Goal: Information Seeking & Learning: Compare options

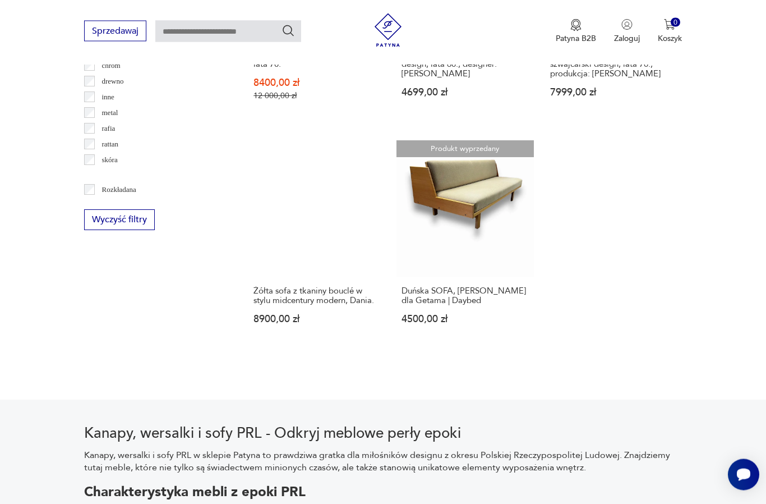
scroll to position [1338, 0]
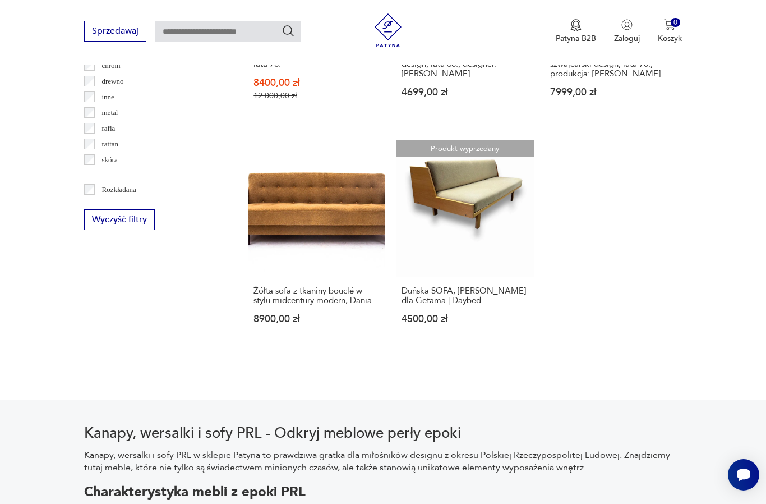
click at [453, 203] on link "Produkt wyprzedany Duńska SOFA, [PERSON_NAME] dla Getama | Daybed 4500,00 zł" at bounding box center [465, 242] width 137 height 205
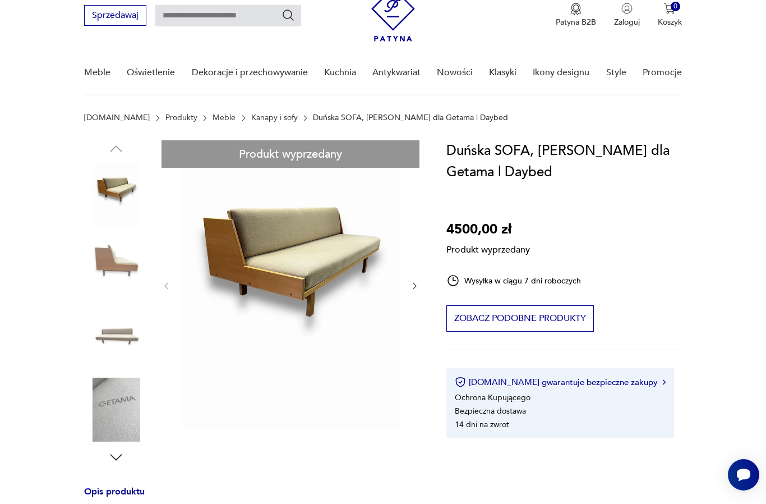
click at [132, 328] on div "Produkt wyprzedany Opis produktu Duńska SOFA [PERSON_NAME] dla Getama Sofa wyko…" at bounding box center [251, 502] width 335 height 725
click at [122, 340] on div "Produkt wyprzedany Opis produktu Duńska SOFA [PERSON_NAME] dla Getama Sofa wyko…" at bounding box center [251, 502] width 335 height 725
click at [125, 471] on div "Produkt wyprzedany Opis produktu Duńska SOFA [PERSON_NAME] dla Getama Sofa wyko…" at bounding box center [251, 502] width 335 height 725
click at [125, 459] on div "Produkt wyprzedany Opis produktu Duńska SOFA [PERSON_NAME] dla Getama Sofa wyko…" at bounding box center [251, 502] width 335 height 725
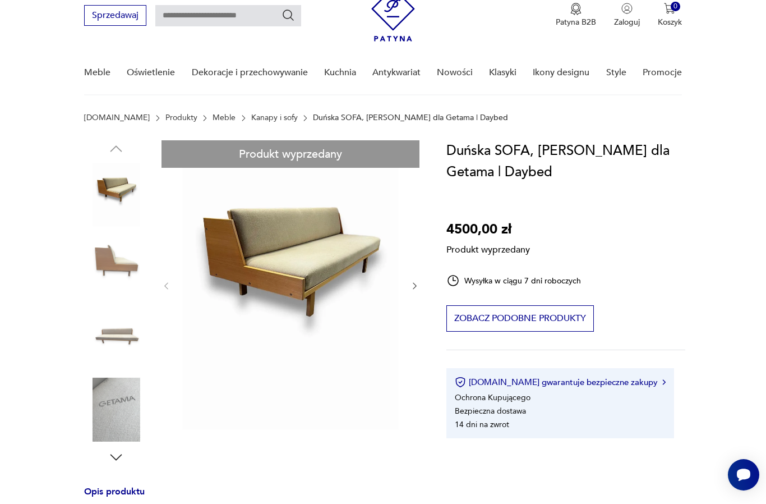
click at [119, 256] on div "Produkt wyprzedany Opis produktu Duńska SOFA [PERSON_NAME] dla Getama Sofa wyko…" at bounding box center [251, 502] width 335 height 725
click at [119, 328] on div "Produkt wyprzedany Opis produktu Duńska SOFA [PERSON_NAME] dla Getama Sofa wyko…" at bounding box center [251, 502] width 335 height 725
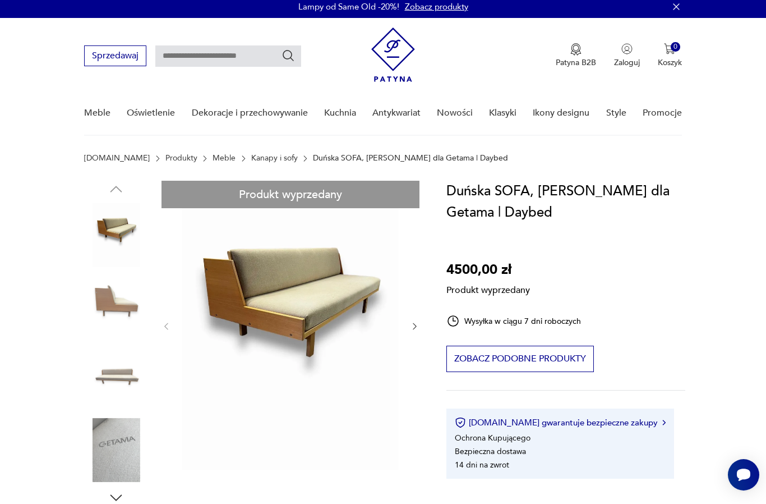
scroll to position [0, 0]
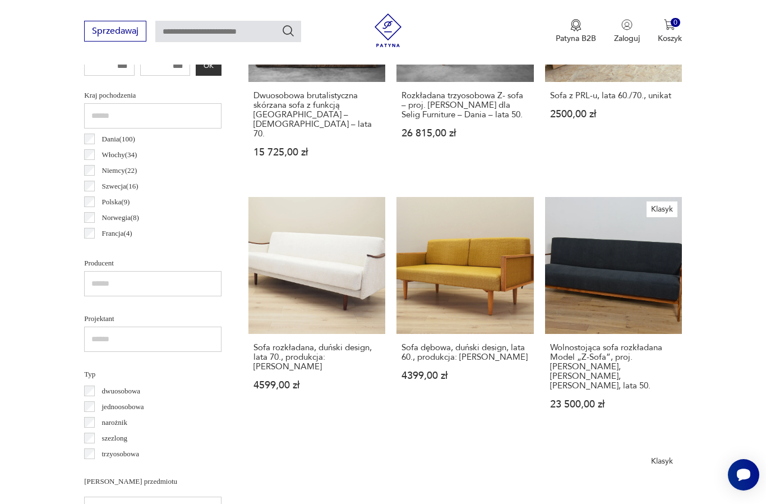
scroll to position [559, 0]
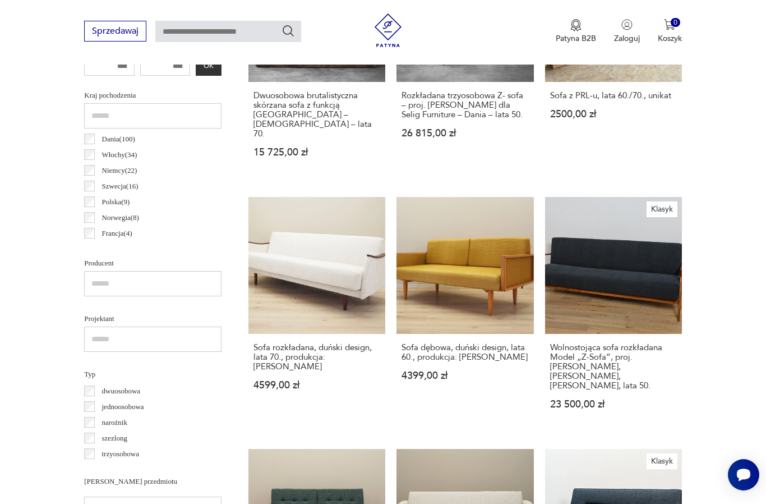
click at [489, 312] on link "Sofa dębowa, duński design, lata 60., produkcja: [PERSON_NAME] 4399,00 zł" at bounding box center [465, 314] width 137 height 234
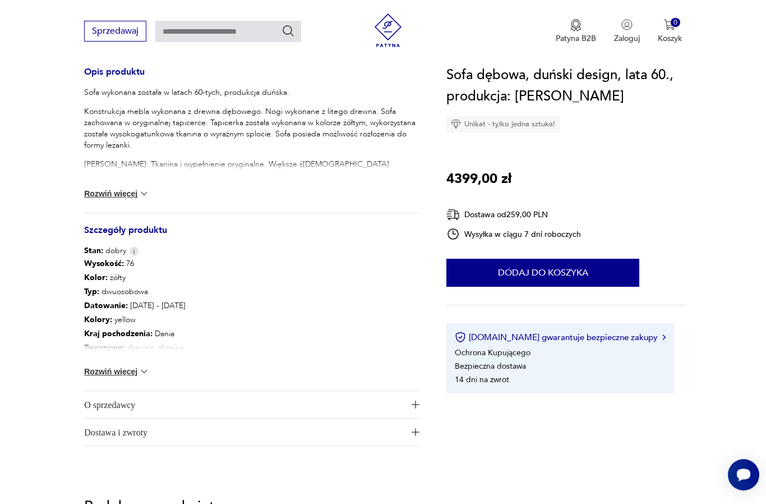
scroll to position [464, 0]
click at [151, 365] on div "Wysokość : 76 Kolor: żółty Typ : dwuosobowa Datowanie : [DATE] - [DATE] Kolory …" at bounding box center [251, 324] width 335 height 134
click at [152, 365] on div "Wysokość : 76 Kolor: żółty Typ : dwuosobowa Datowanie : [DATE] - [DATE] Kolory …" at bounding box center [251, 324] width 335 height 134
click at [144, 373] on img at bounding box center [144, 371] width 11 height 11
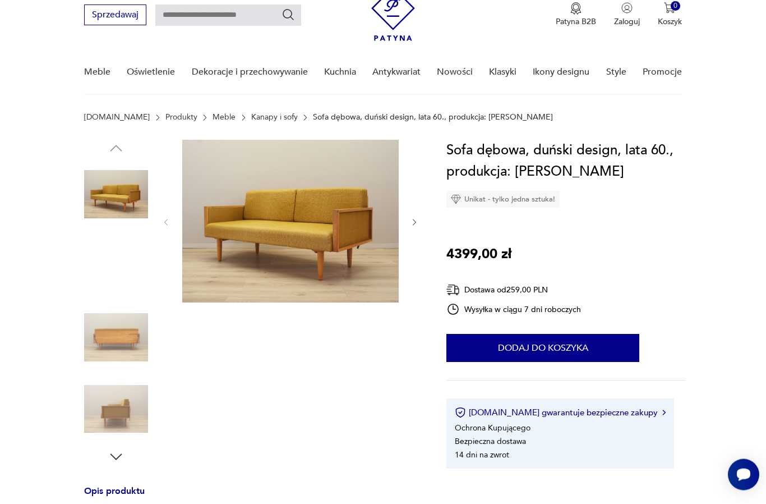
scroll to position [45, 0]
click at [411, 226] on icon "button" at bounding box center [415, 223] width 10 height 10
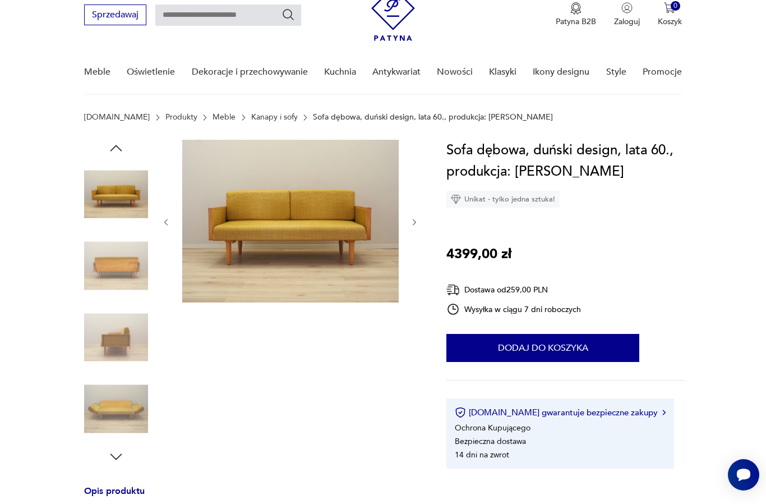
click at [411, 226] on icon "button" at bounding box center [415, 223] width 10 height 10
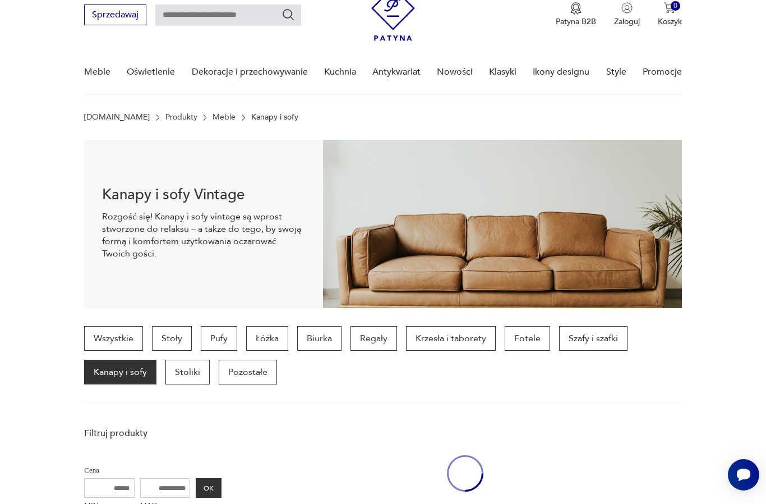
scroll to position [601, 0]
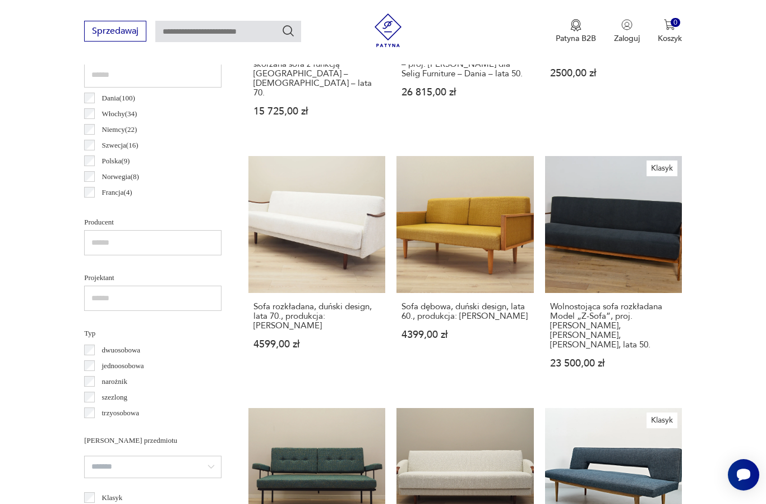
scroll to position [1258, 0]
